Goal: Navigation & Orientation: Find specific page/section

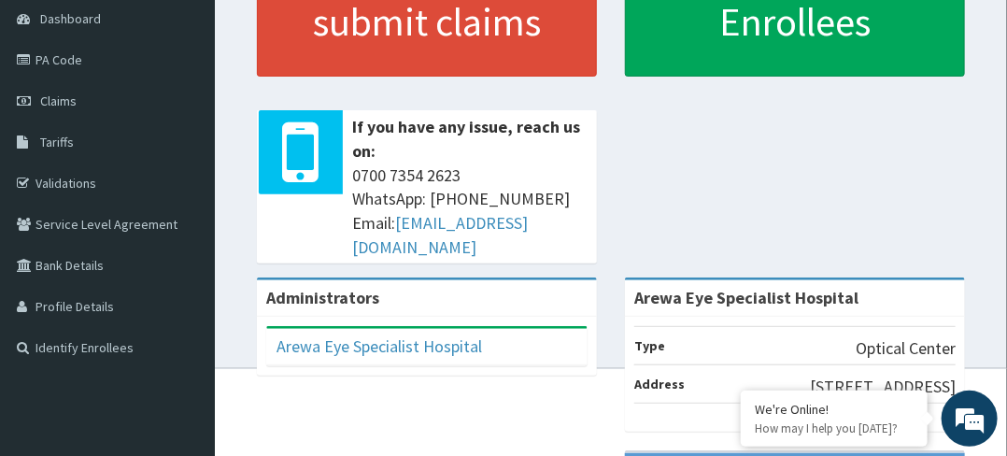
scroll to position [183, 0]
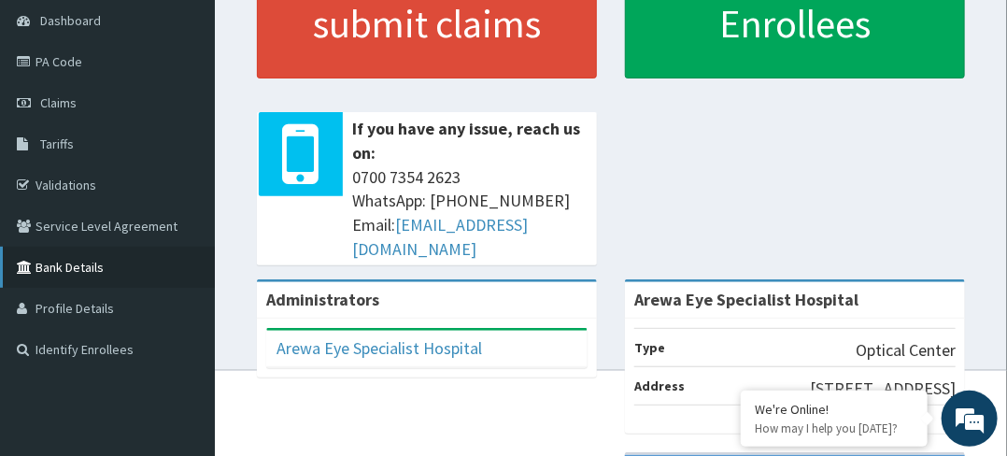
click at [61, 266] on link "Bank Details" at bounding box center [107, 266] width 215 height 41
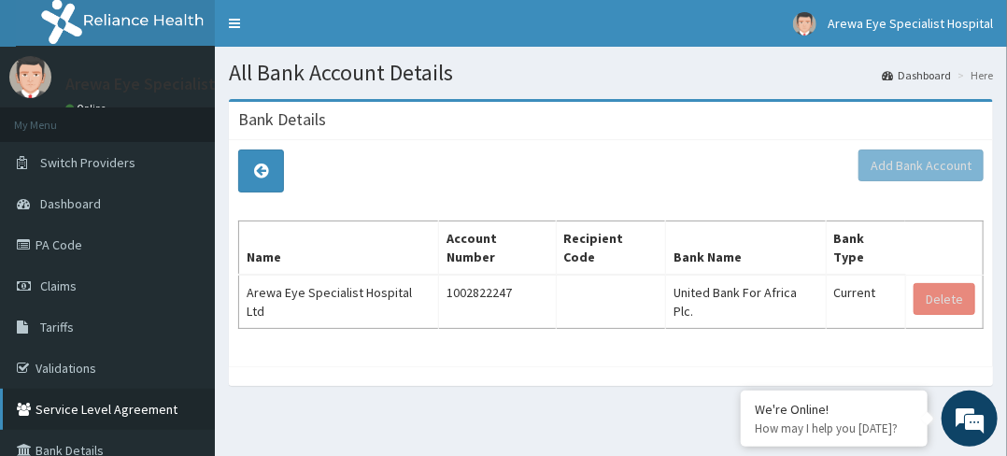
click at [67, 409] on link "Service Level Agreement" at bounding box center [107, 408] width 215 height 41
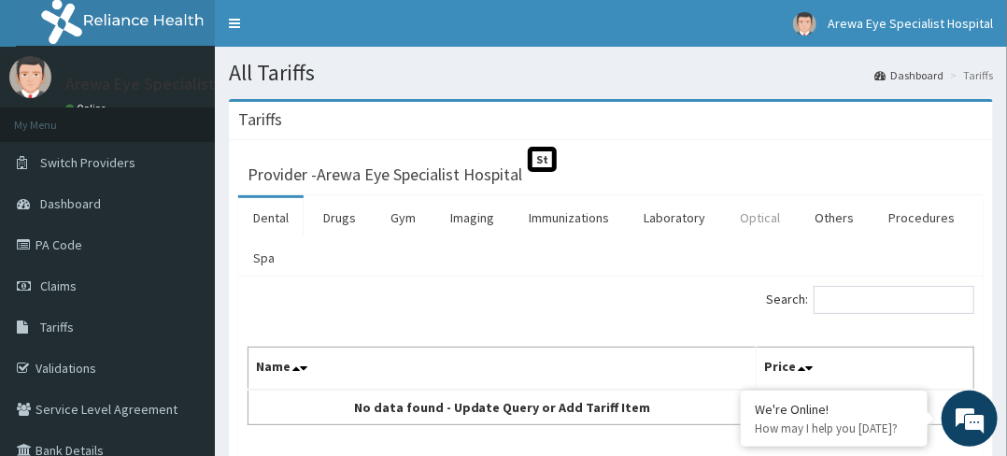
click at [763, 217] on link "Optical" at bounding box center [760, 217] width 70 height 39
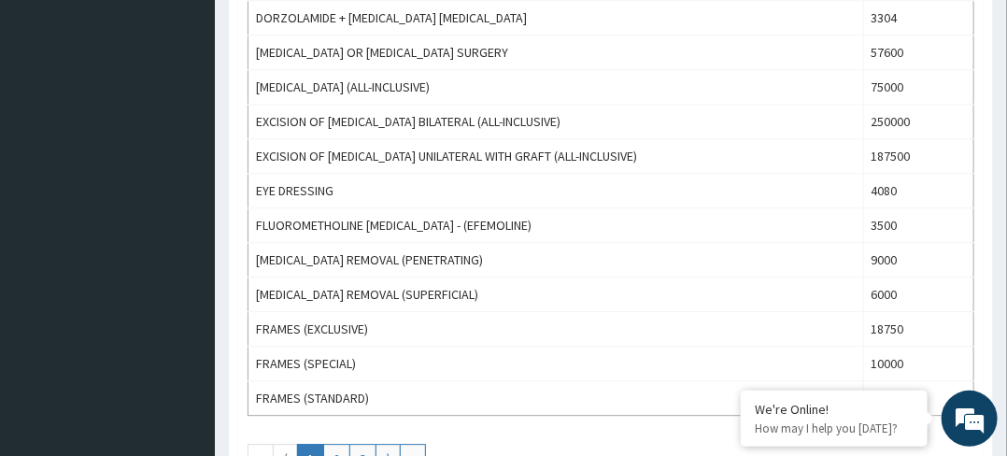
scroll to position [1768, 0]
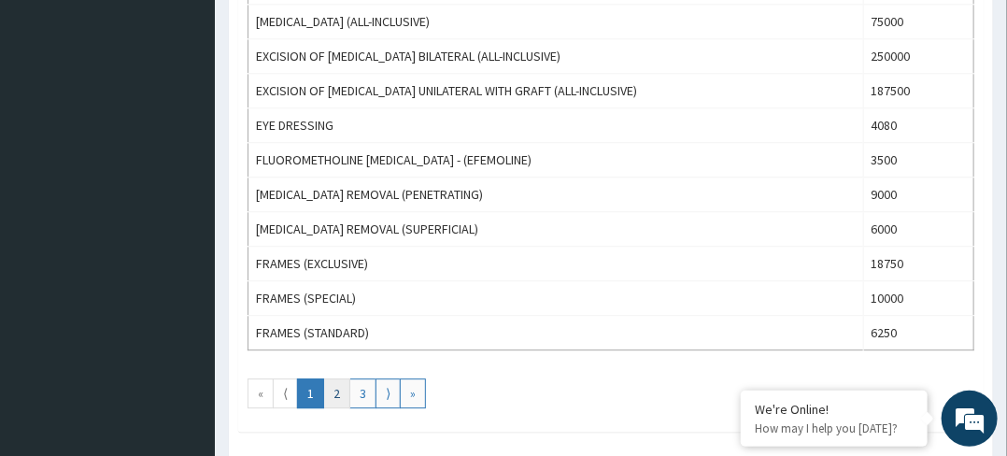
click at [328, 383] on link "2" at bounding box center [336, 393] width 27 height 30
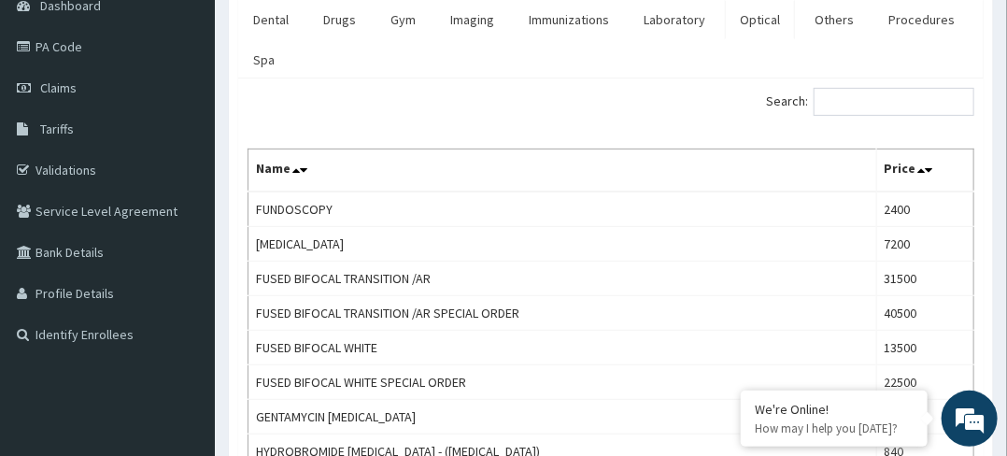
scroll to position [0, 0]
